Goal: Find specific page/section: Find specific page/section

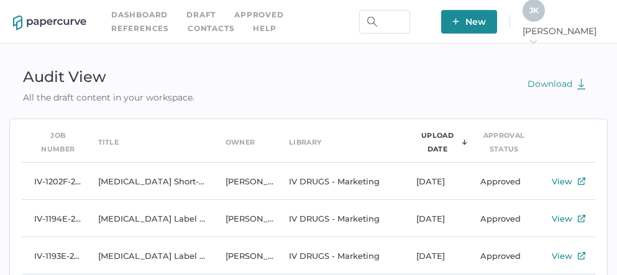
click at [188, 28] on link "Contacts" at bounding box center [211, 29] width 47 height 14
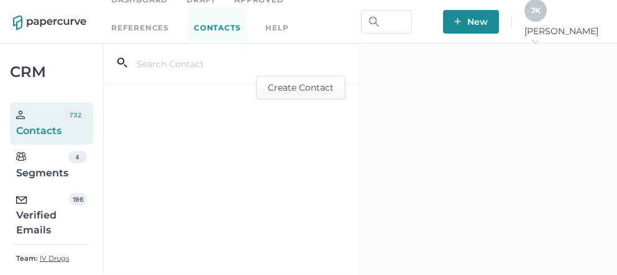
click at [21, 213] on div "Verified Emails" at bounding box center [42, 215] width 53 height 45
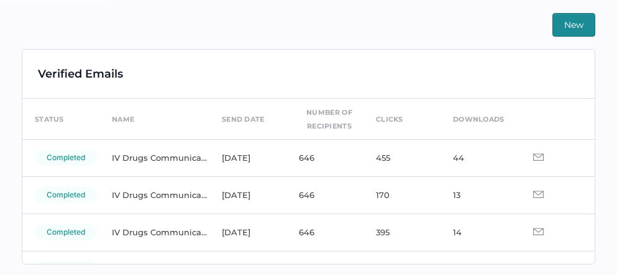
scroll to position [298, 0]
